Goal: Task Accomplishment & Management: Use online tool/utility

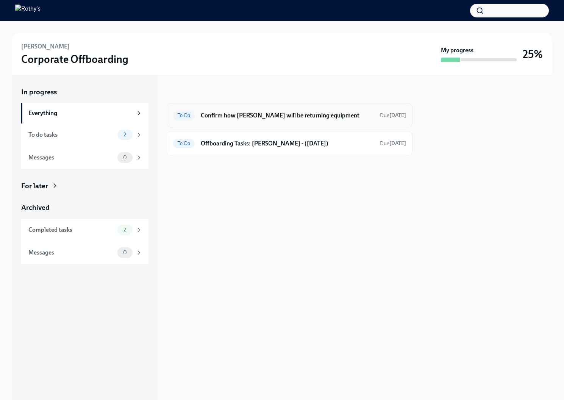
click at [229, 113] on h6 "Confirm how Bridget Douglas will be returning equipment" at bounding box center [287, 115] width 173 height 8
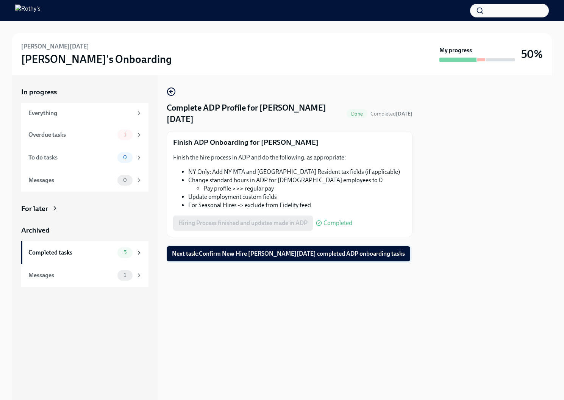
click at [180, 250] on span "Next task : Confirm New Hire [PERSON_NAME][DATE] completed ADP onboarding tasks" at bounding box center [288, 254] width 233 height 8
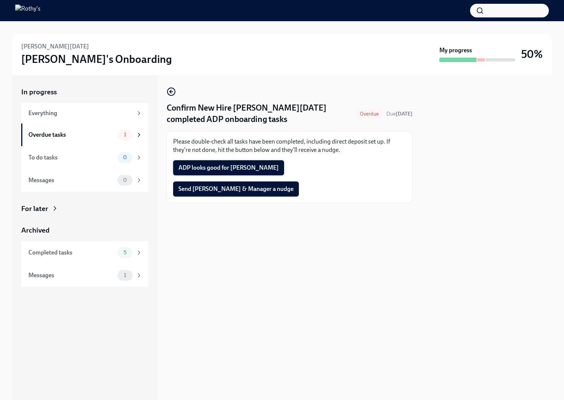
click at [208, 168] on span "ADP looks good for Angelle" at bounding box center [228, 168] width 100 height 8
